Goal: Register for event/course

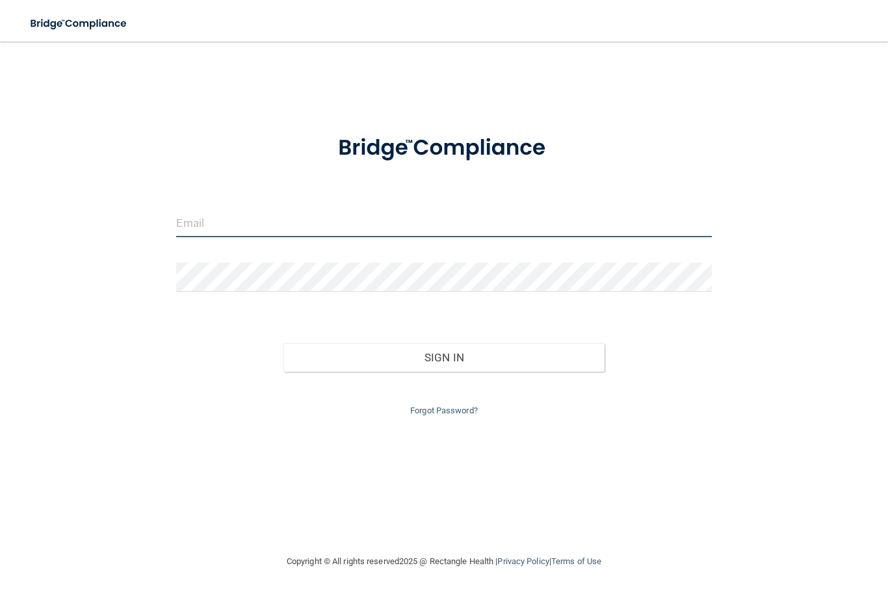
type input "[EMAIL_ADDRESS][DOMAIN_NAME]"
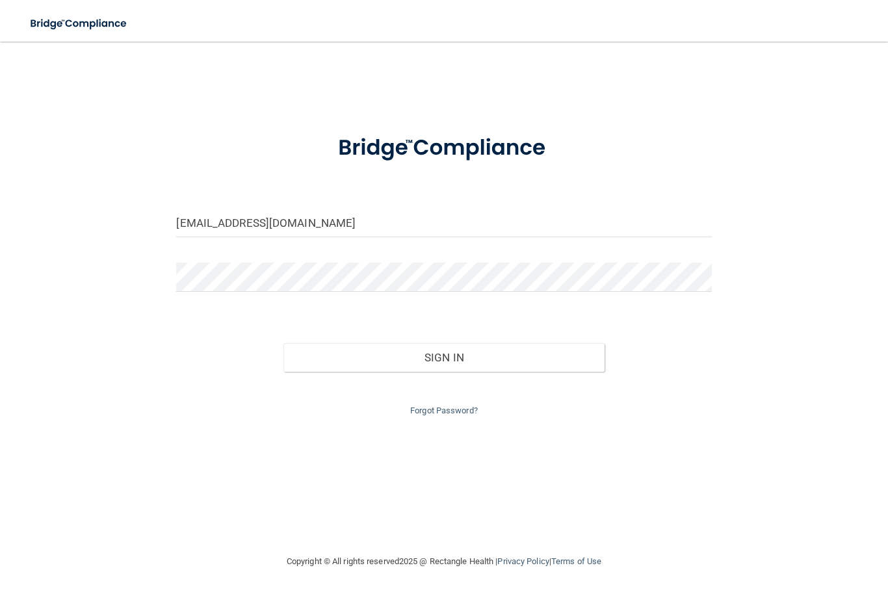
click at [443, 354] on button "Sign In" at bounding box center [443, 357] width 321 height 29
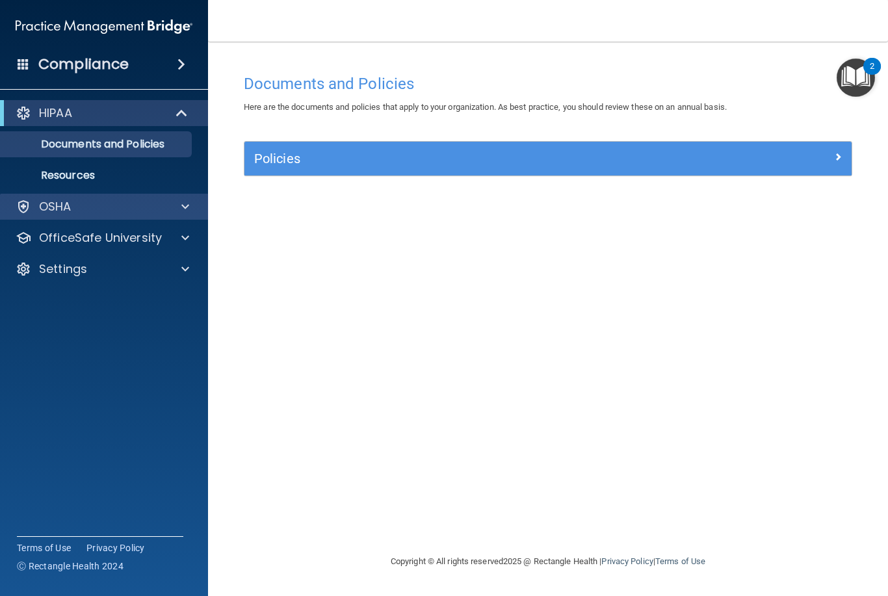
click at [93, 206] on div "OSHA" at bounding box center [86, 207] width 161 height 16
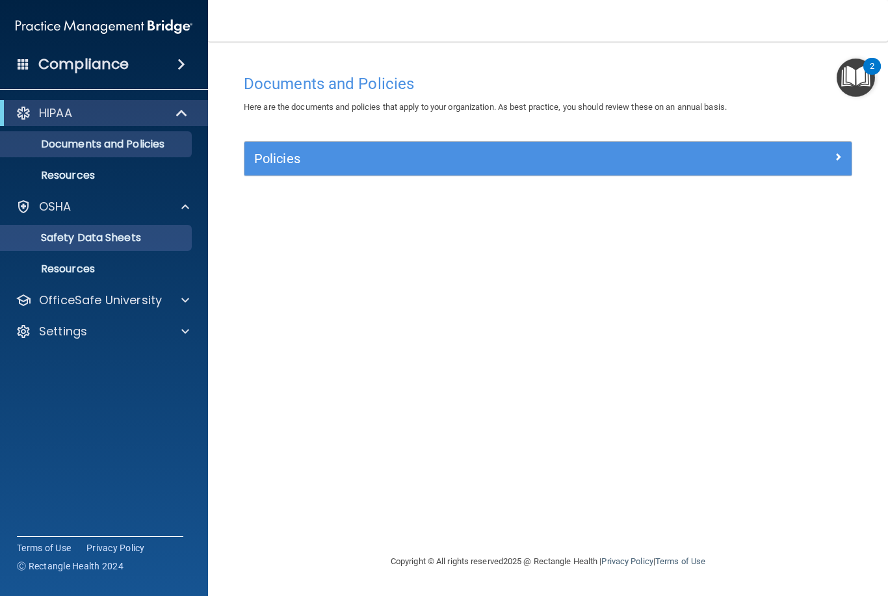
click at [119, 240] on p "Safety Data Sheets" at bounding box center [96, 237] width 177 height 13
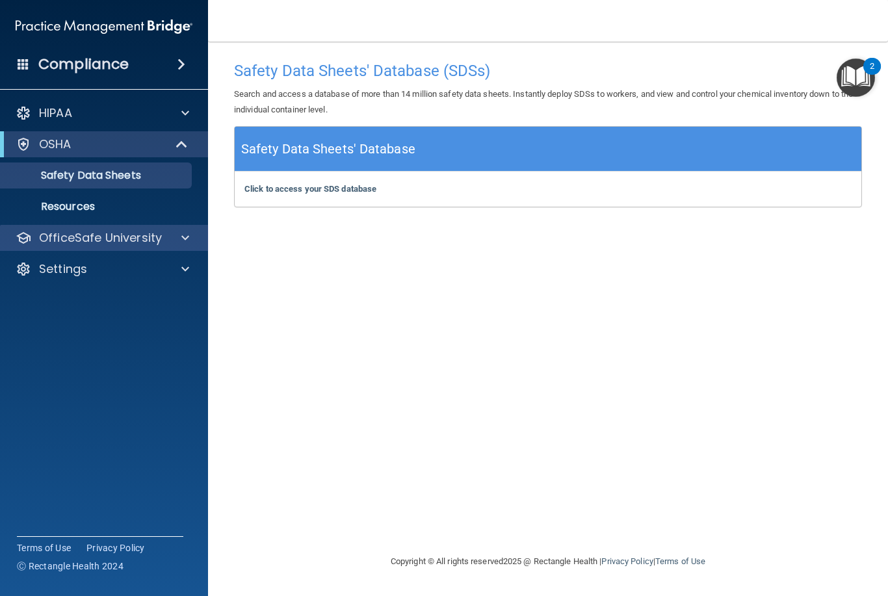
click at [120, 246] on p "OfficeSafe University" at bounding box center [100, 238] width 123 height 16
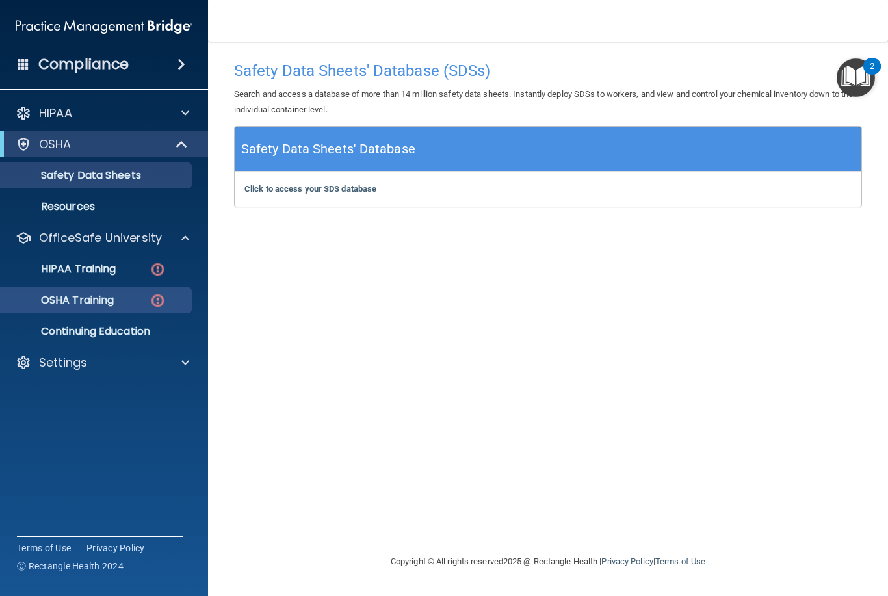
click at [109, 300] on p "OSHA Training" at bounding box center [60, 300] width 105 height 13
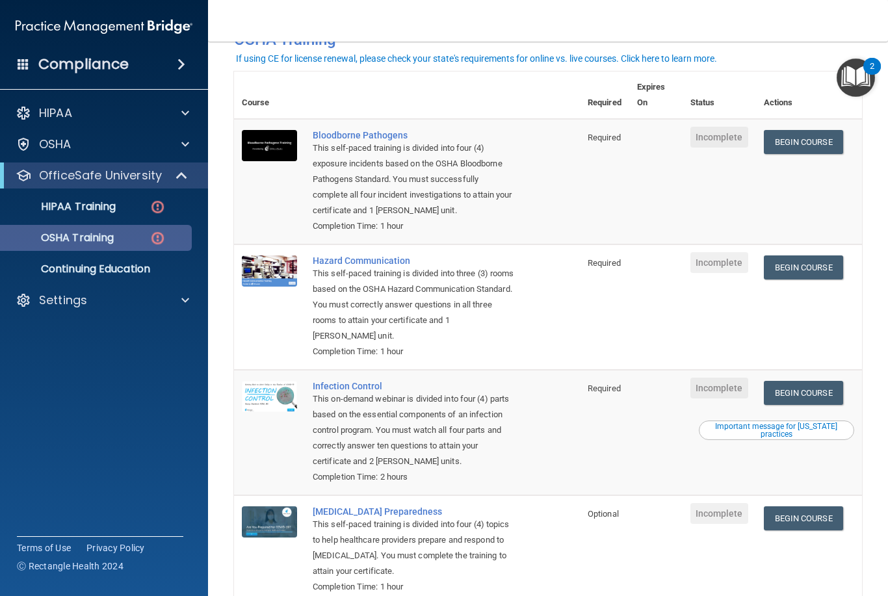
scroll to position [75, 0]
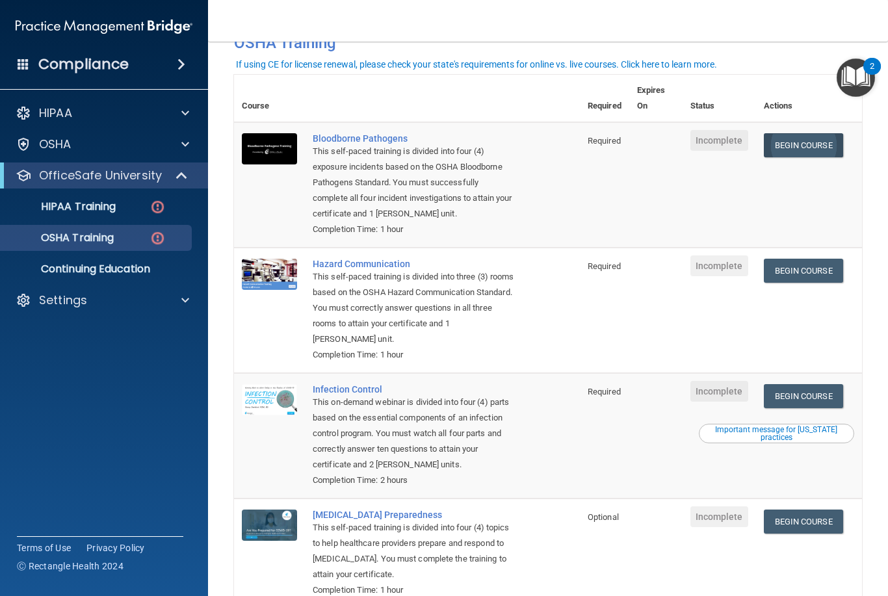
click at [800, 144] on link "Begin Course" at bounding box center [802, 145] width 79 height 24
